Goal: Check status: Check status

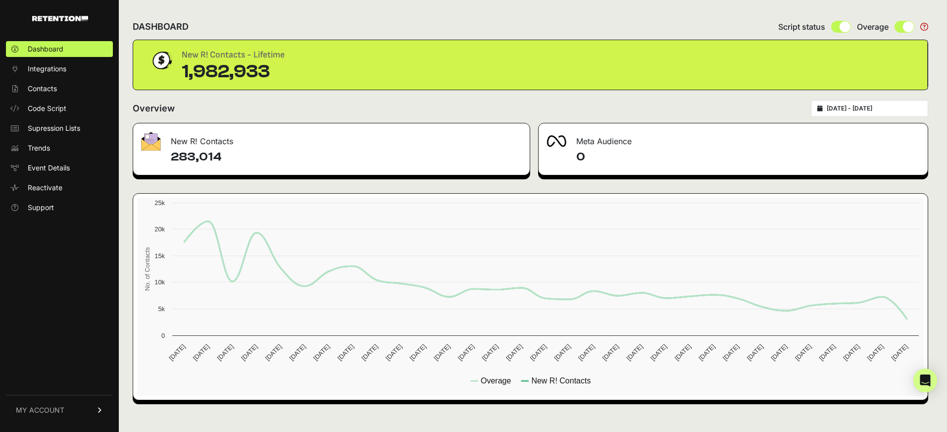
type input "[DATE]"
click at [870, 105] on input "[DATE] - [DATE]" at bounding box center [874, 108] width 95 height 8
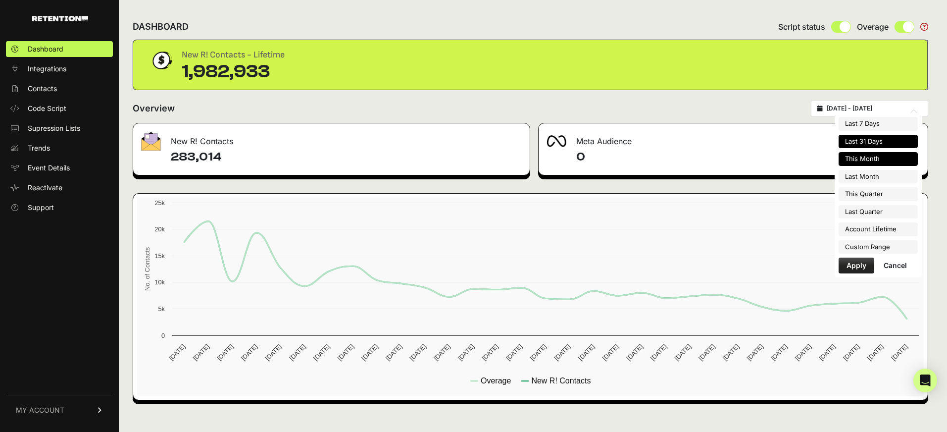
type input "[DATE]"
type input "2025-08-20"
type input "2025-04-01"
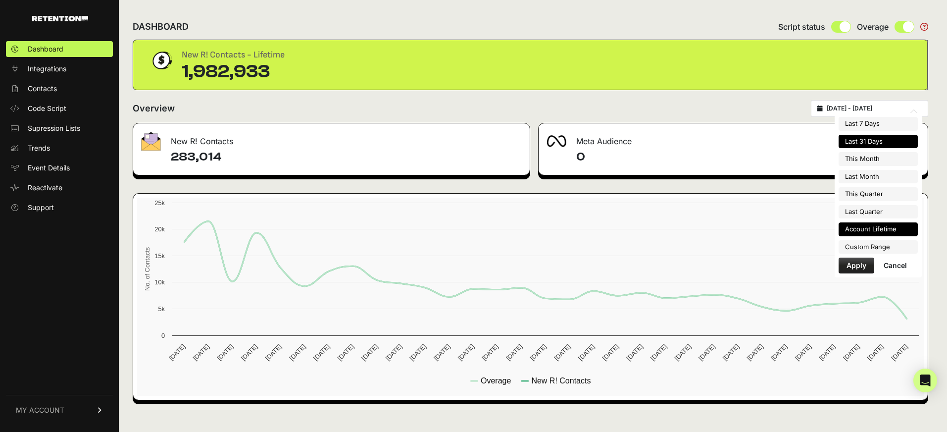
type input "2025-06-30"
type input "2025-02-10"
type input "2025-08-20"
click at [861, 240] on li "Custom Range" at bounding box center [877, 247] width 79 height 14
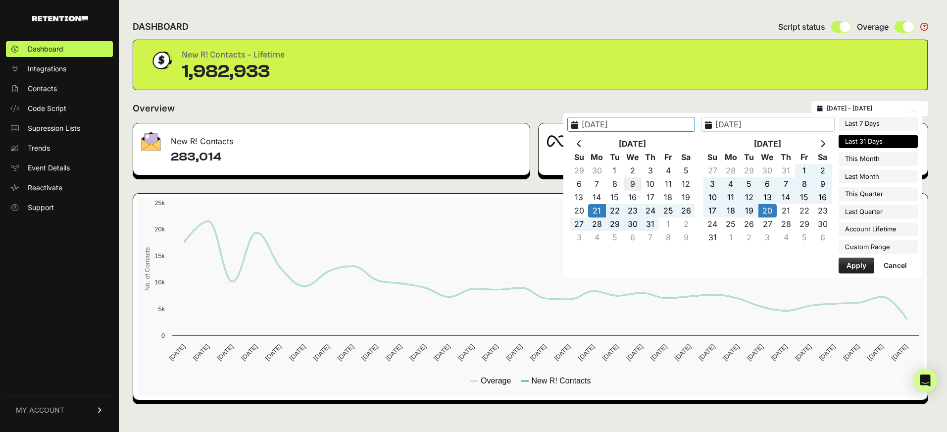
type input "2025-07-09"
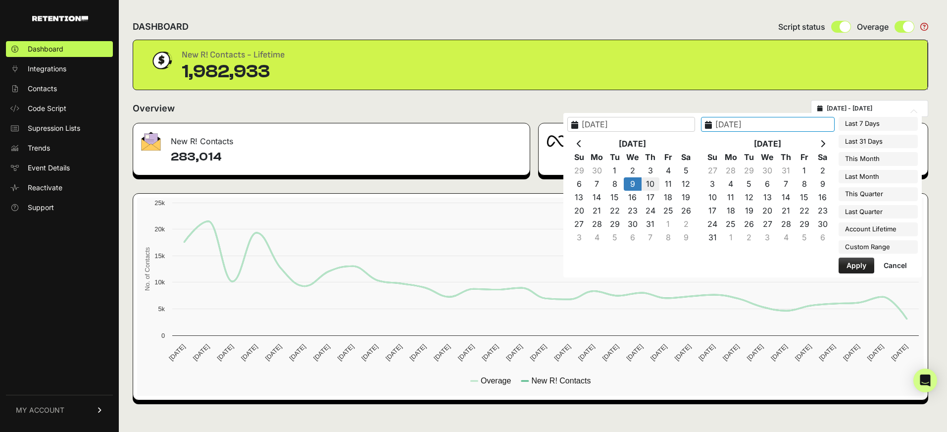
type input "2025-07-10"
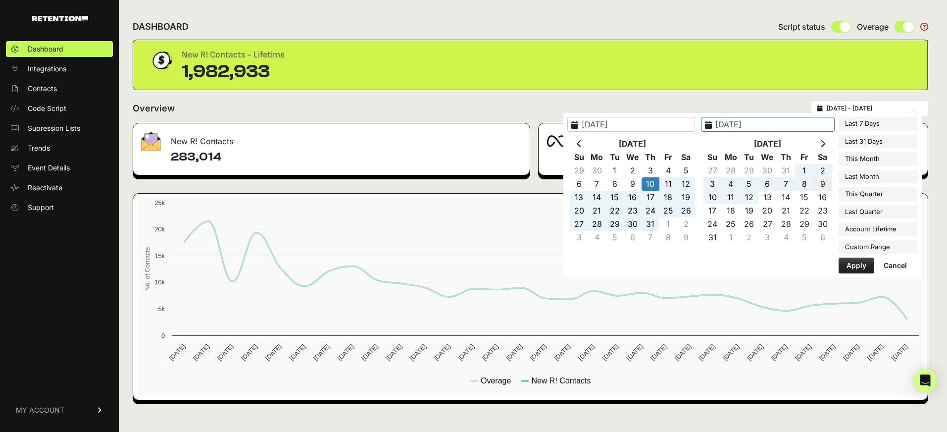
type input "2025-08-09"
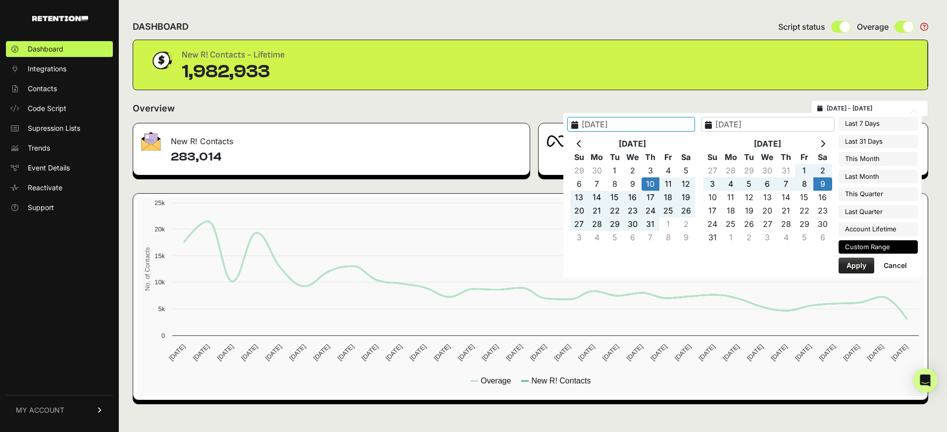
type input "2025-07-10"
click at [854, 264] on button "Apply" at bounding box center [856, 265] width 36 height 16
type input "[DATE] - [DATE]"
